Goal: Task Accomplishment & Management: Complete application form

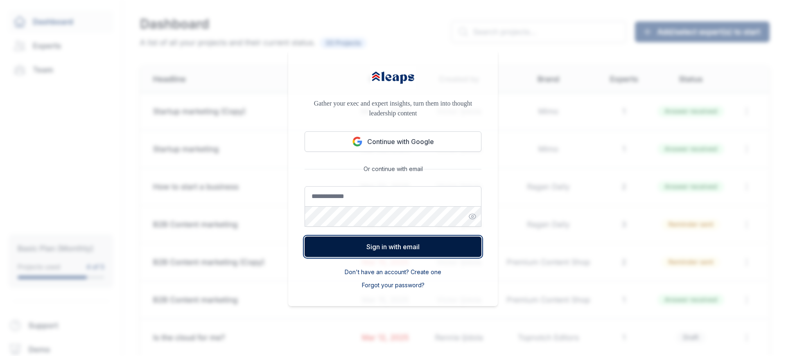
click at [393, 257] on button "Sign in with email" at bounding box center [393, 247] width 177 height 20
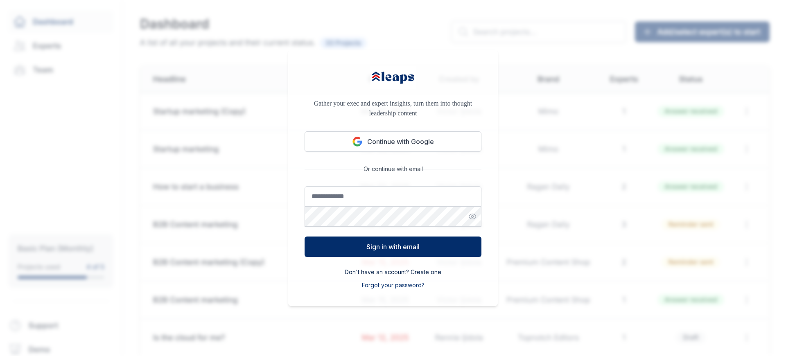
click at [393, 276] on button "Don't have an account? Create one" at bounding box center [393, 272] width 97 height 8
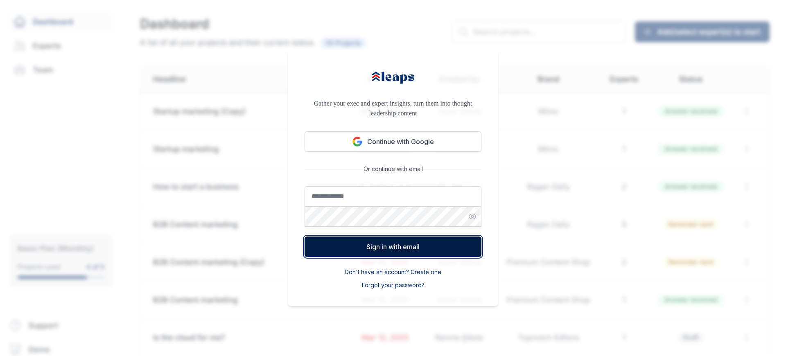
click at [393, 257] on button "Sign in with email" at bounding box center [393, 247] width 177 height 20
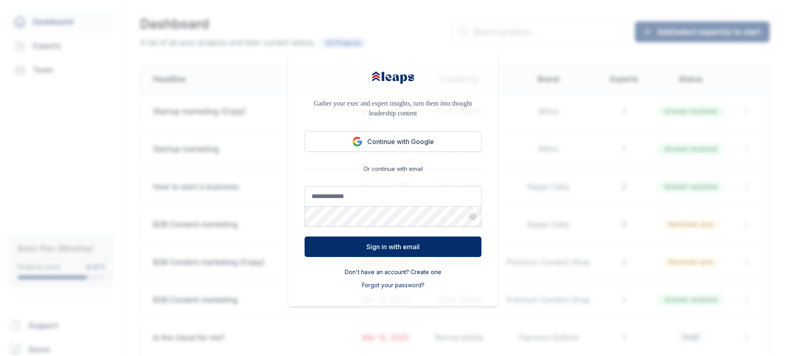
click at [393, 257] on button "Sign in with email" at bounding box center [393, 247] width 177 height 20
click at [393, 276] on button "Don't have an account? Create one" at bounding box center [393, 272] width 97 height 8
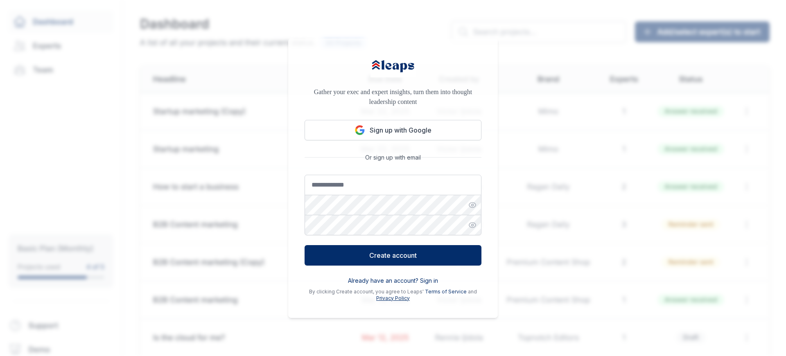
click at [393, 301] on link "Privacy Policy" at bounding box center [393, 298] width 34 height 6
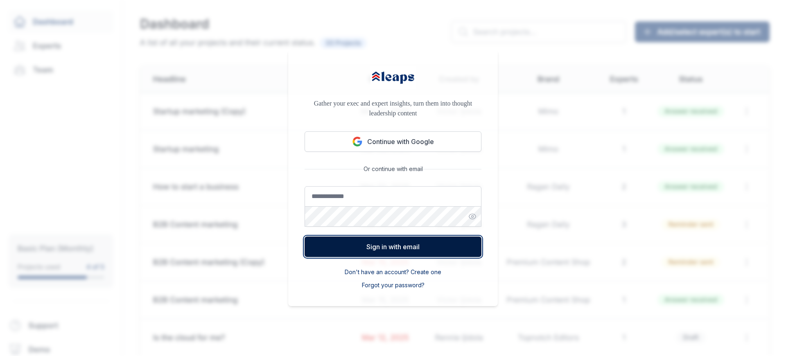
click at [393, 257] on button "Sign in with email" at bounding box center [393, 247] width 177 height 20
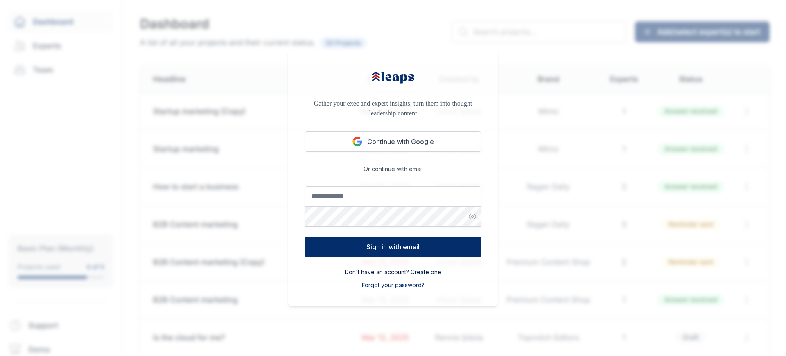
click at [393, 276] on button "Don't have an account? Create one" at bounding box center [393, 272] width 97 height 8
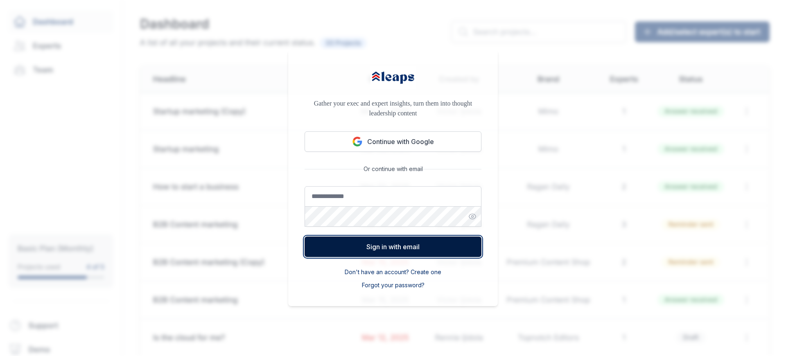
click at [393, 257] on button "Sign in with email" at bounding box center [393, 247] width 177 height 20
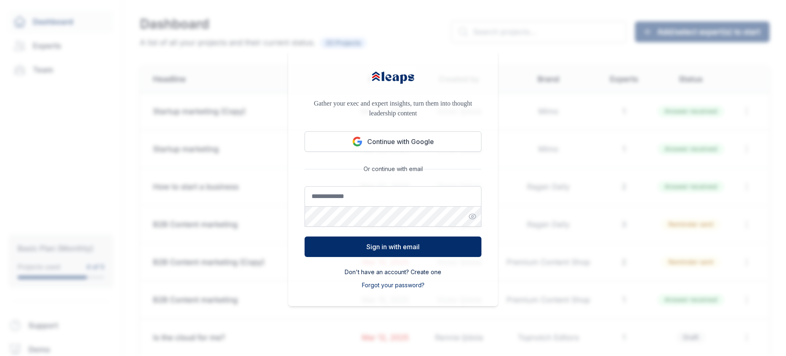
click at [393, 276] on button "Don't have an account? Create one" at bounding box center [393, 272] width 97 height 8
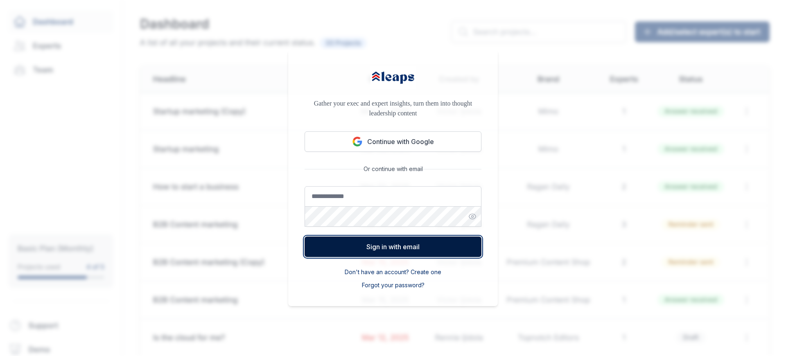
click at [393, 257] on button "Sign in with email" at bounding box center [393, 247] width 177 height 20
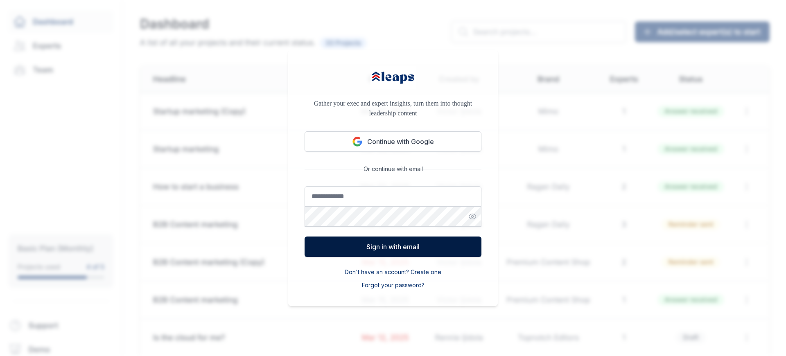
click at [393, 257] on button "Sign in with email" at bounding box center [393, 247] width 177 height 20
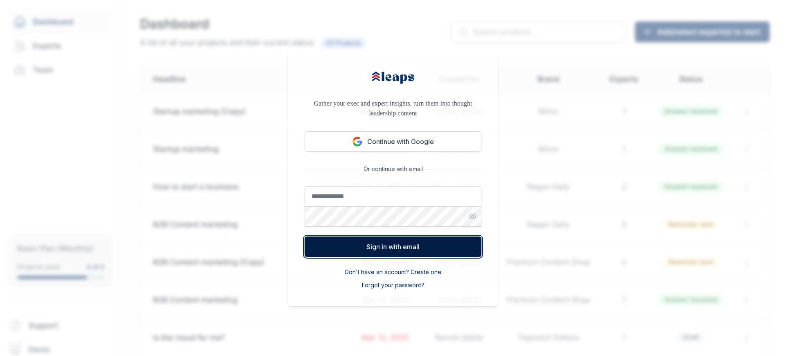
click at [393, 257] on button "Sign in with email" at bounding box center [393, 247] width 177 height 20
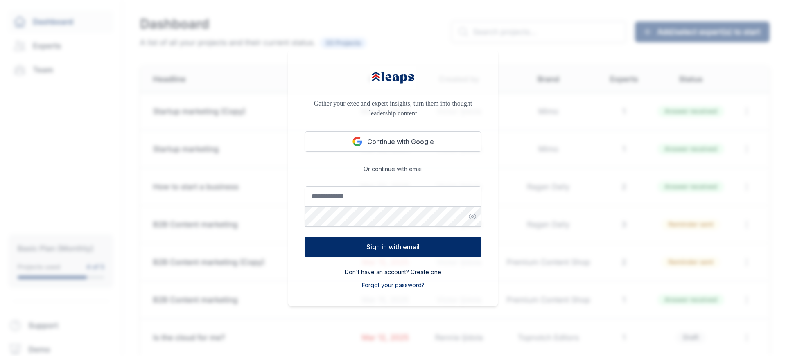
click at [393, 276] on button "Don't have an account? Create one" at bounding box center [393, 272] width 97 height 8
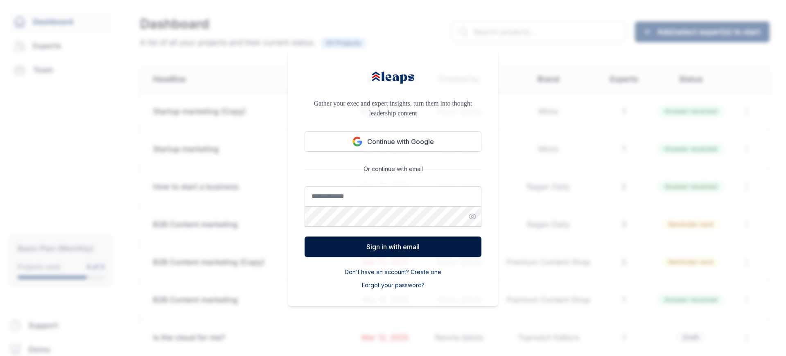
click at [393, 257] on button "Sign in with email" at bounding box center [393, 247] width 177 height 20
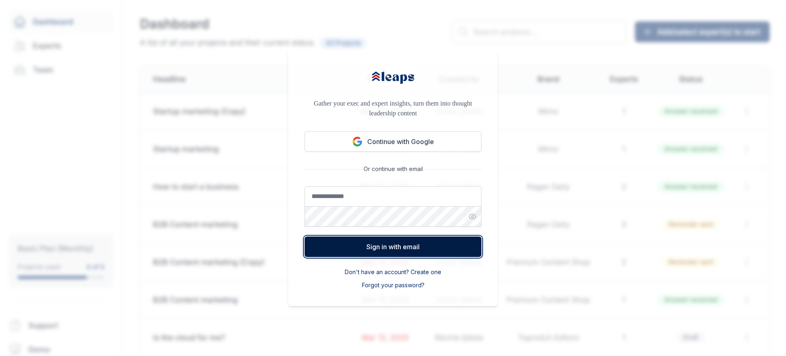
click at [393, 257] on button "Sign in with email" at bounding box center [393, 247] width 177 height 20
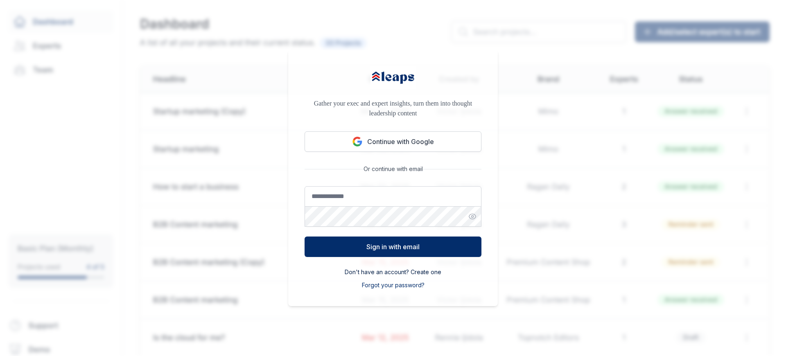
click at [393, 276] on button "Don't have an account? Create one" at bounding box center [393, 272] width 97 height 8
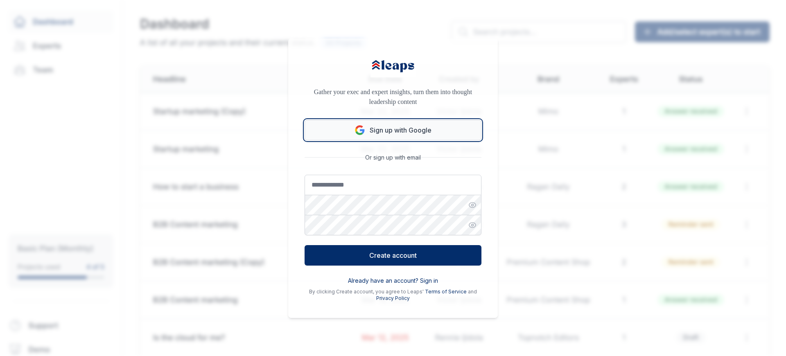
click at [393, 140] on button "Sign up with Google" at bounding box center [393, 130] width 177 height 20
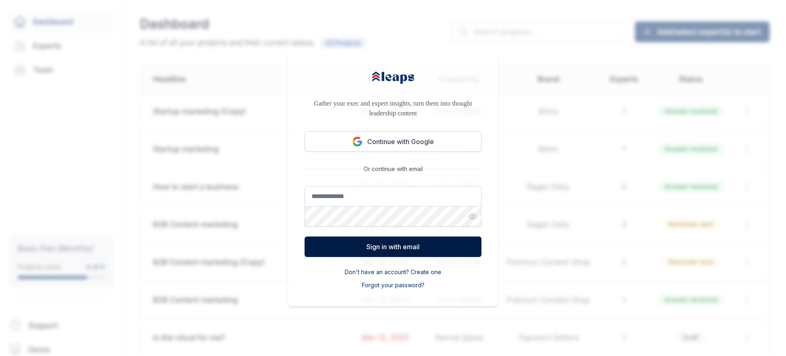
click at [393, 257] on button "Sign in with email" at bounding box center [393, 247] width 177 height 20
